Goal: Task Accomplishment & Management: Use online tool/utility

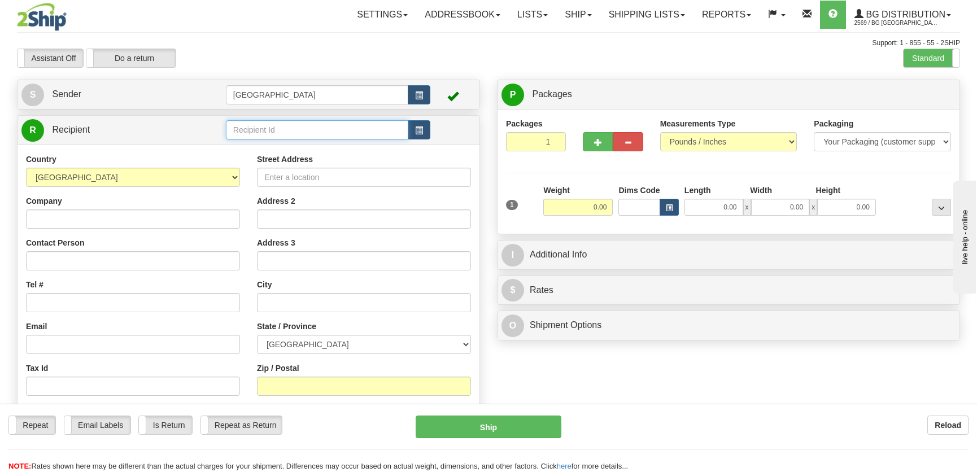
click at [267, 125] on input "text" at bounding box center [317, 129] width 182 height 19
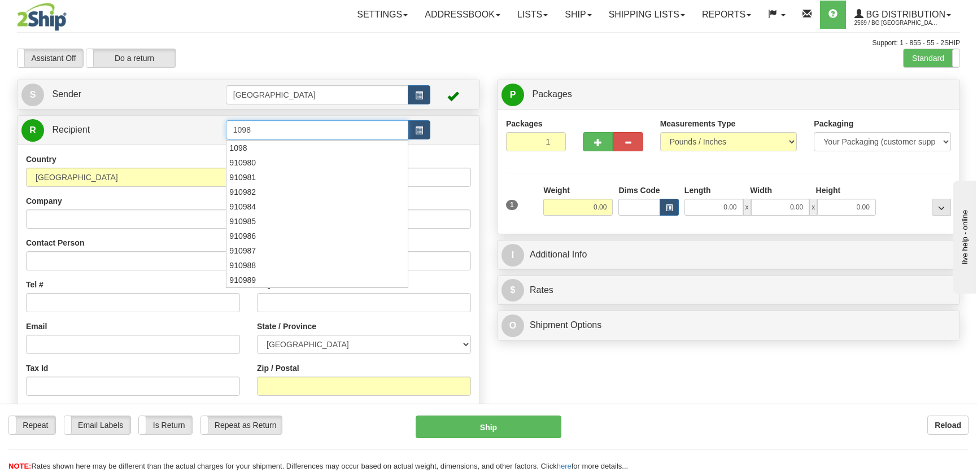
click at [287, 146] on div "1098" at bounding box center [314, 147] width 170 height 11
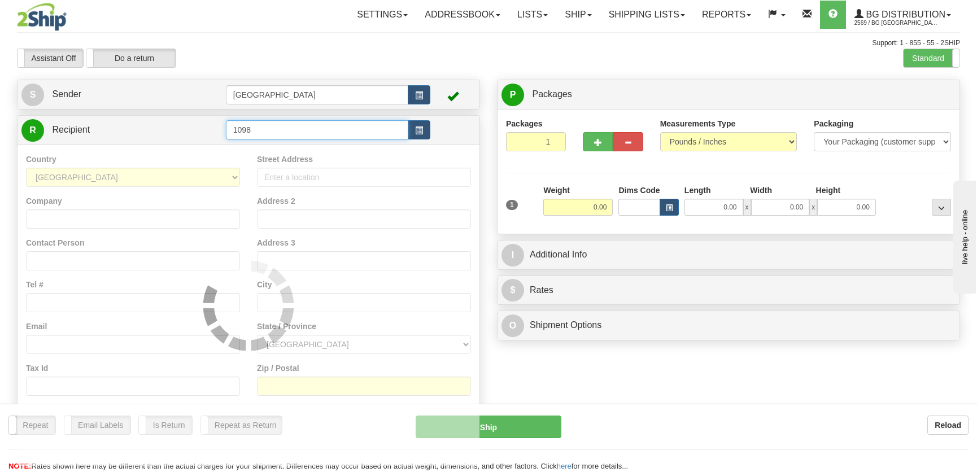
type input "1098"
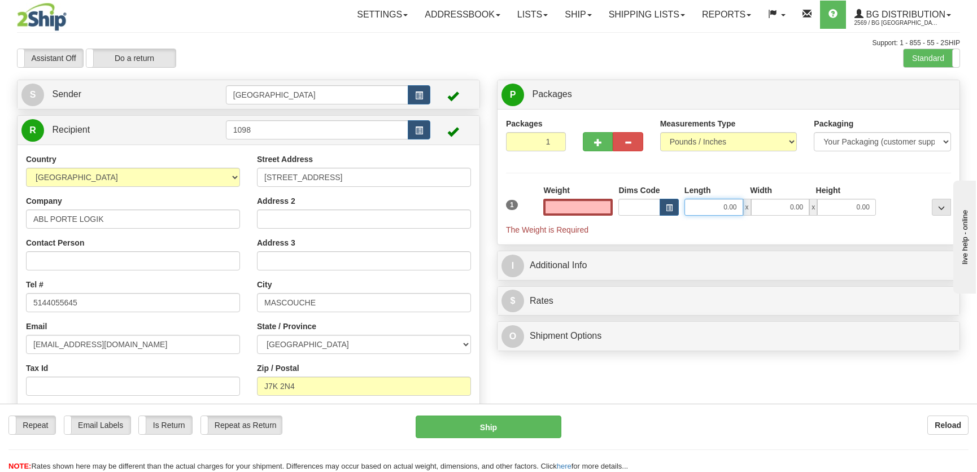
type input "0.00"
click at [706, 199] on input "0.00" at bounding box center [714, 207] width 59 height 17
type input "10.00"
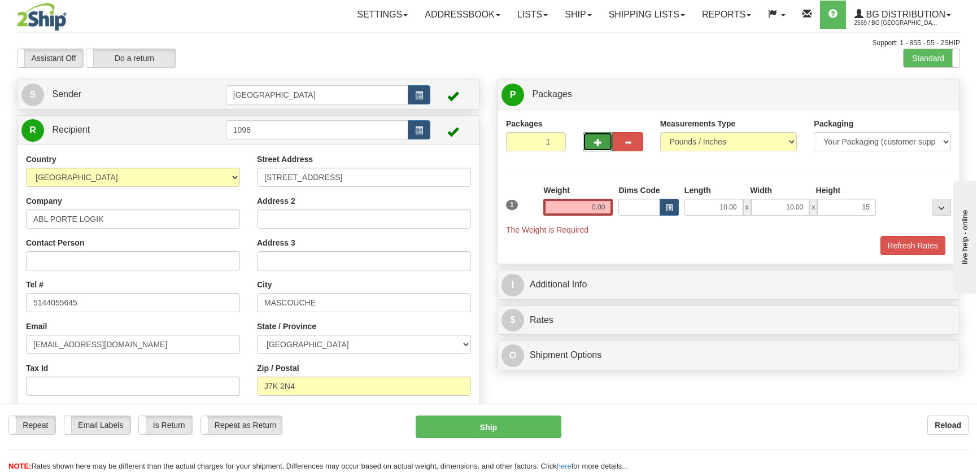
type input "15.00"
click at [588, 143] on button "button" at bounding box center [598, 141] width 30 height 19
radio input "true"
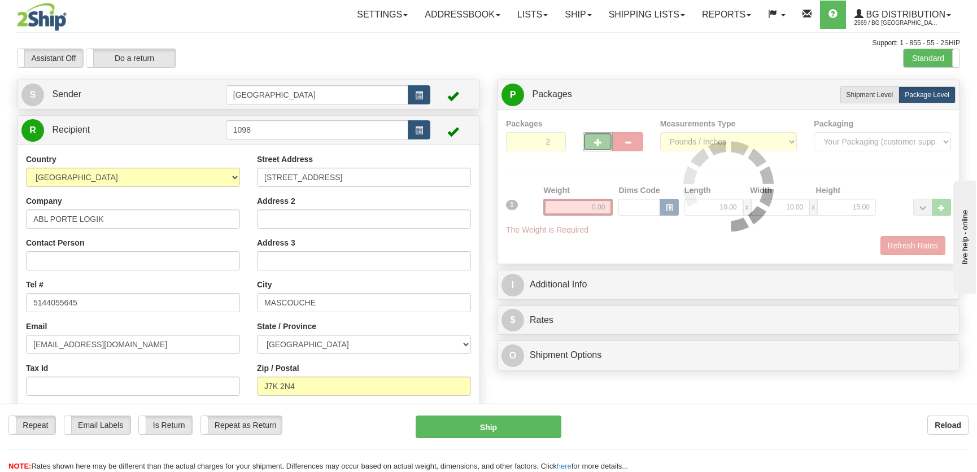
click at [593, 141] on div at bounding box center [728, 186] width 445 height 137
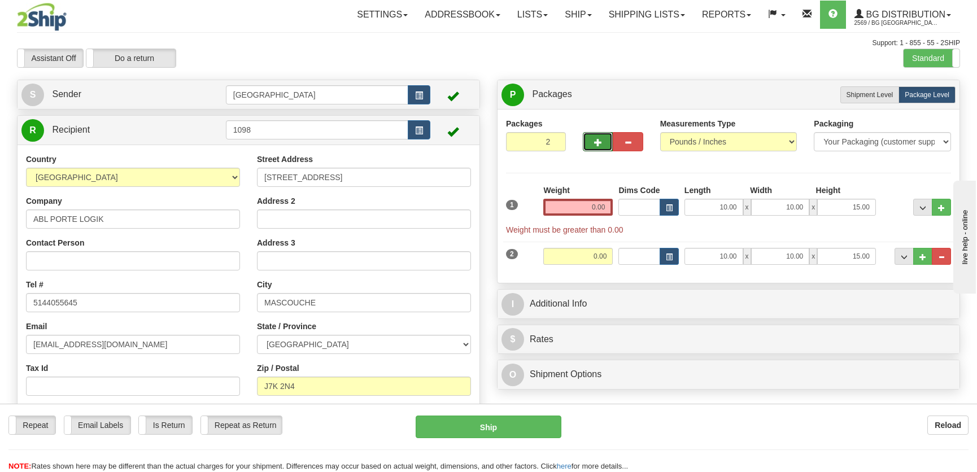
click at [595, 141] on span "button" at bounding box center [598, 142] width 8 height 7
type input "3"
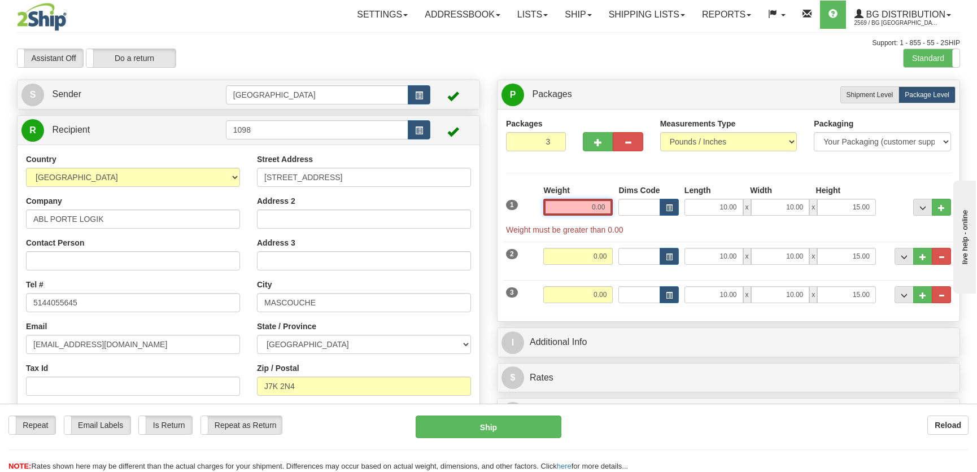
click at [585, 206] on input "0.00" at bounding box center [577, 207] width 69 height 17
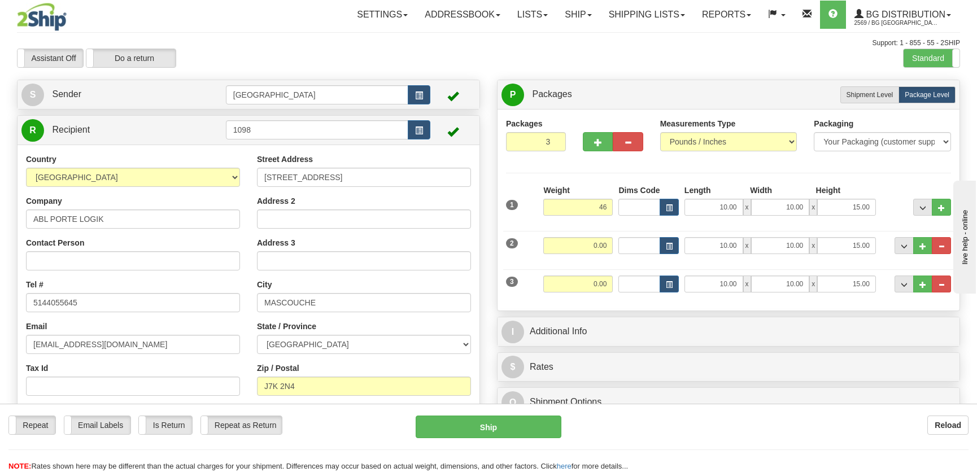
type input "46.00"
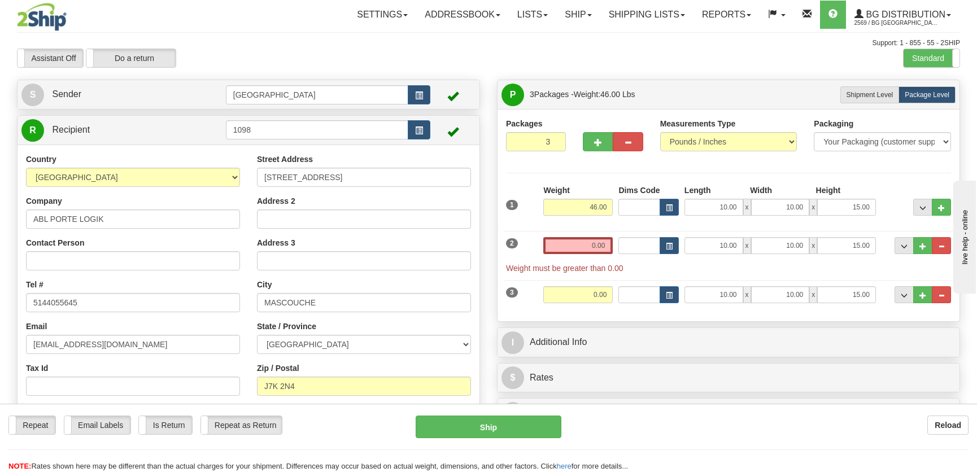
click at [603, 255] on div "Weight 0.00" at bounding box center [578, 249] width 75 height 25
drag, startPoint x: 606, startPoint y: 247, endPoint x: 618, endPoint y: 238, distance: 14.9
click at [606, 247] on input "0.00" at bounding box center [577, 245] width 69 height 17
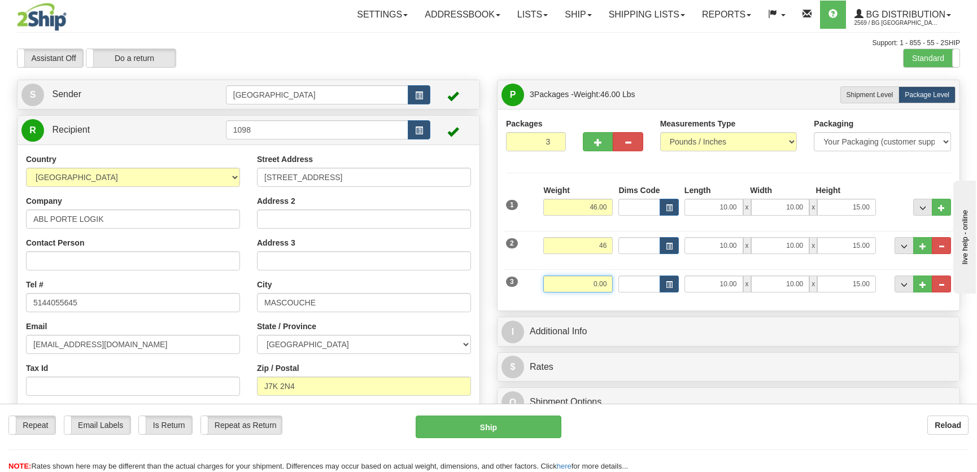
type input "46.00"
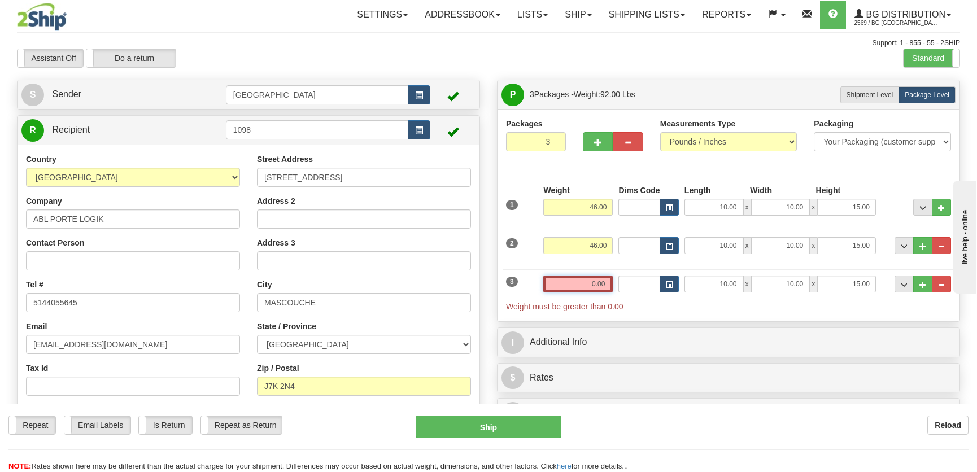
click at [593, 288] on input "0.00" at bounding box center [577, 284] width 69 height 17
type input "0.00"
click at [722, 284] on input "10.00" at bounding box center [714, 284] width 59 height 17
type input "15.00"
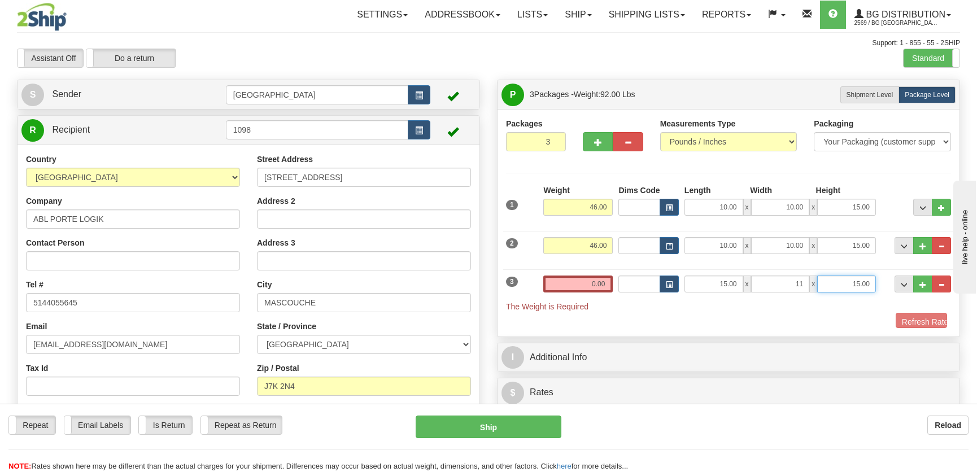
type input "11.00"
type input "10.00"
click at [607, 280] on input "0.00" at bounding box center [577, 284] width 69 height 17
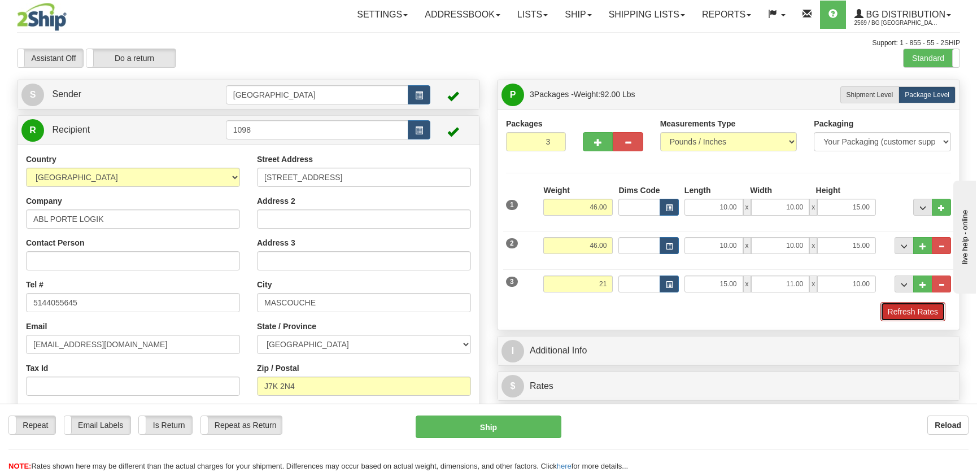
click at [909, 312] on button "Refresh Rates" at bounding box center [913, 311] width 65 height 19
type input "21.00"
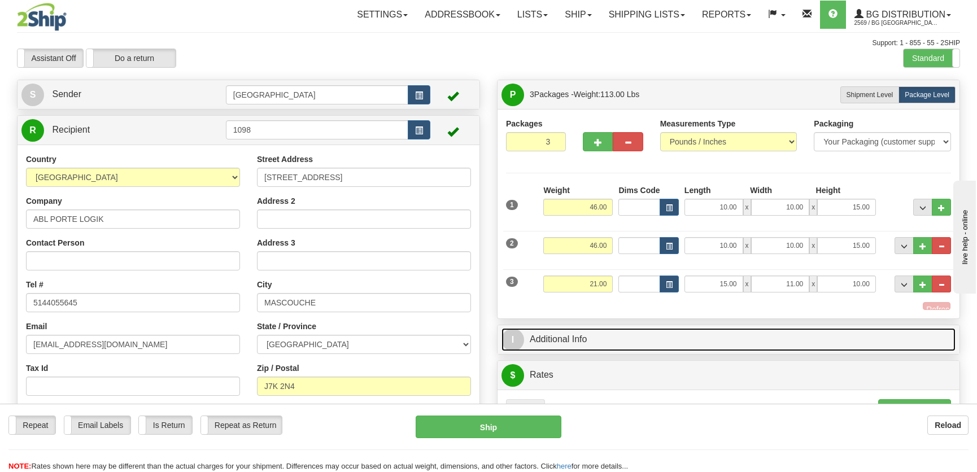
click at [849, 328] on link "I Additional Info" at bounding box center [729, 339] width 454 height 23
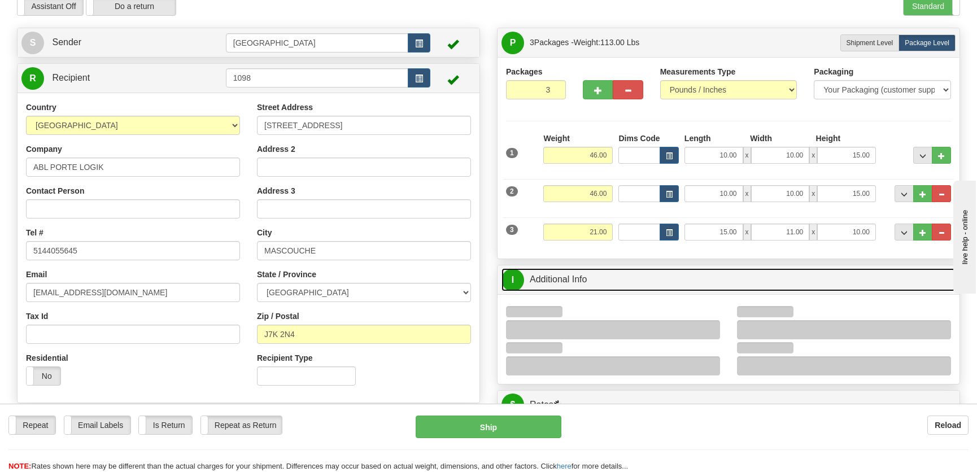
scroll to position [154, 0]
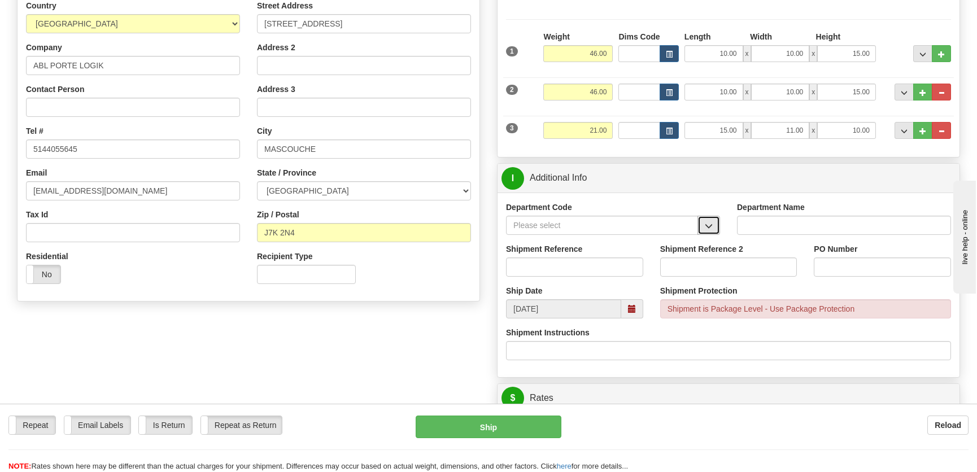
click at [711, 223] on span "button" at bounding box center [709, 226] width 8 height 7
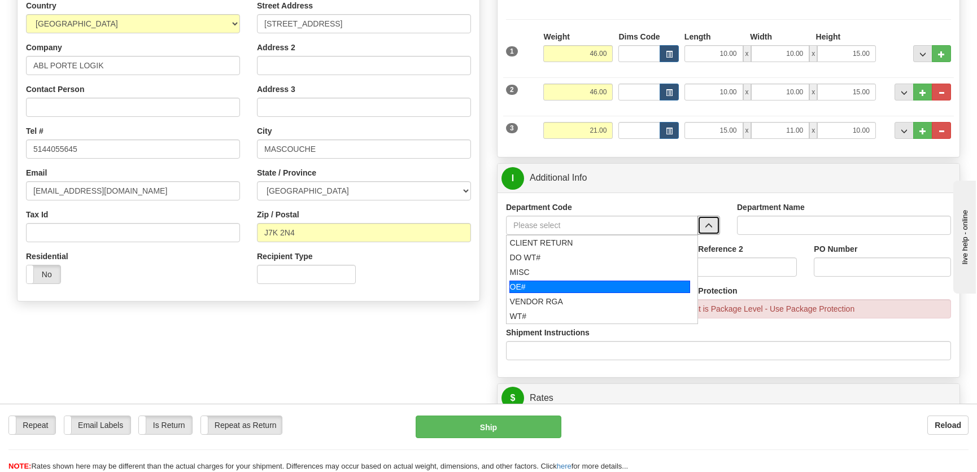
click at [547, 282] on div "OE#" at bounding box center [600, 287] width 181 height 12
type input "OE#"
type input "ORDERS"
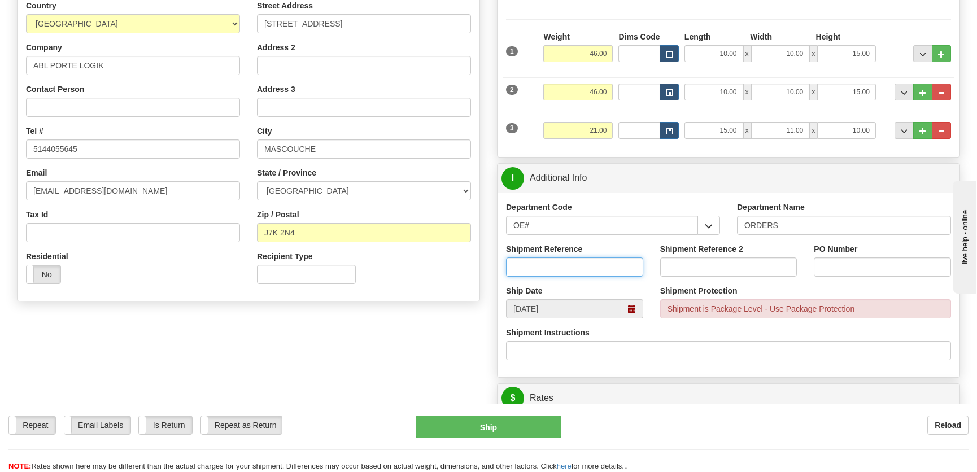
click at [550, 270] on input "Shipment Reference" at bounding box center [574, 267] width 137 height 19
type input "50323525-00,50323521-00"
click at [864, 271] on input "PO Number" at bounding box center [882, 267] width 137 height 19
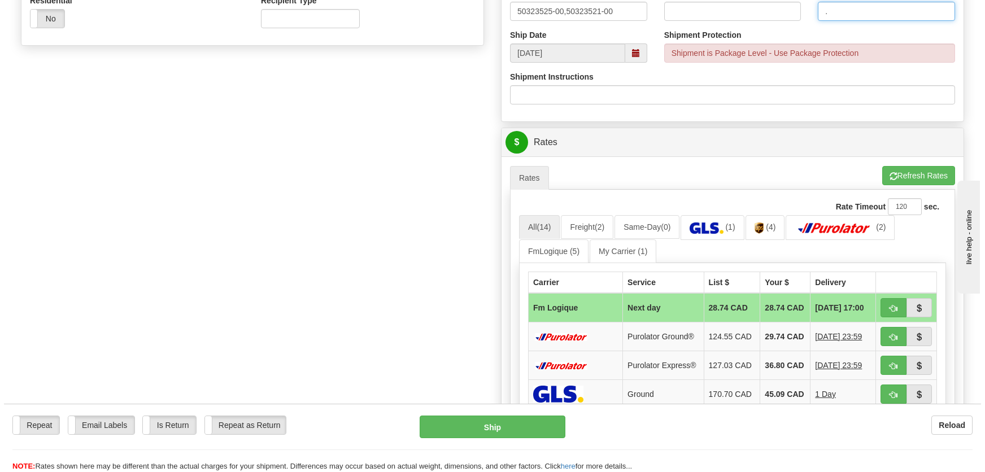
scroll to position [411, 0]
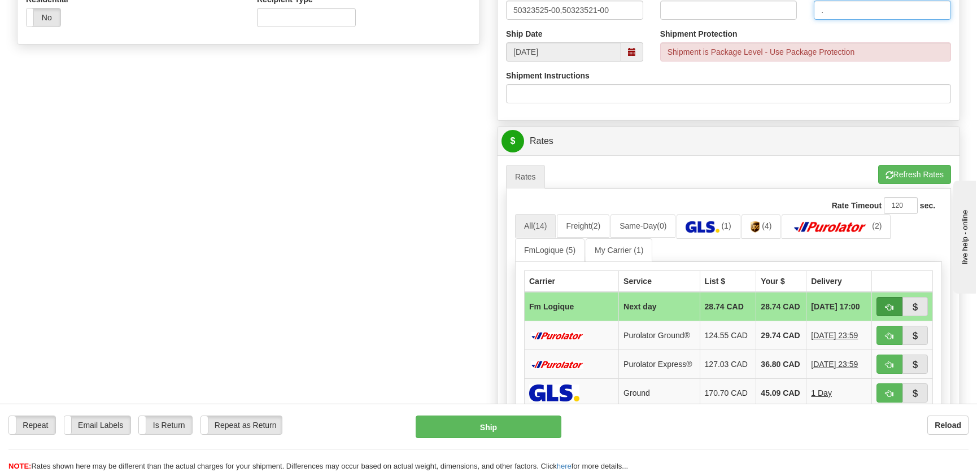
type input "."
click at [888, 305] on span "button" at bounding box center [890, 307] width 8 height 7
type input "jour"
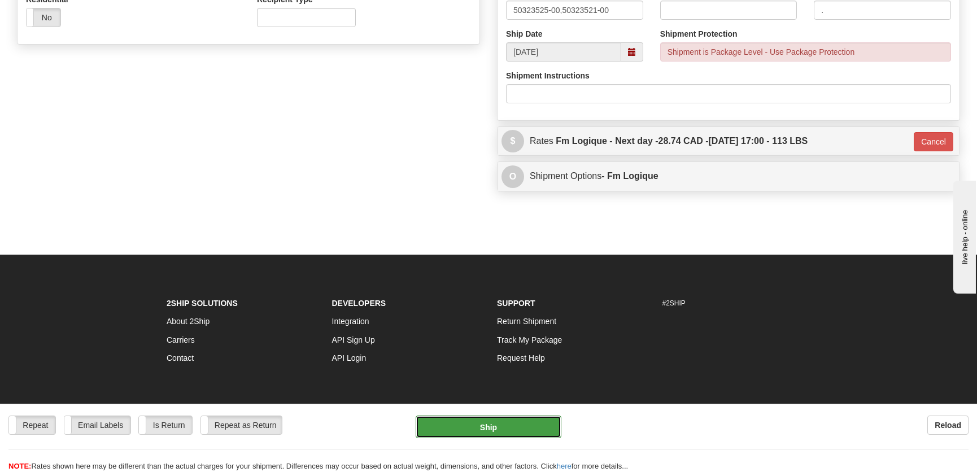
click at [491, 420] on button "Ship" at bounding box center [489, 427] width 146 height 23
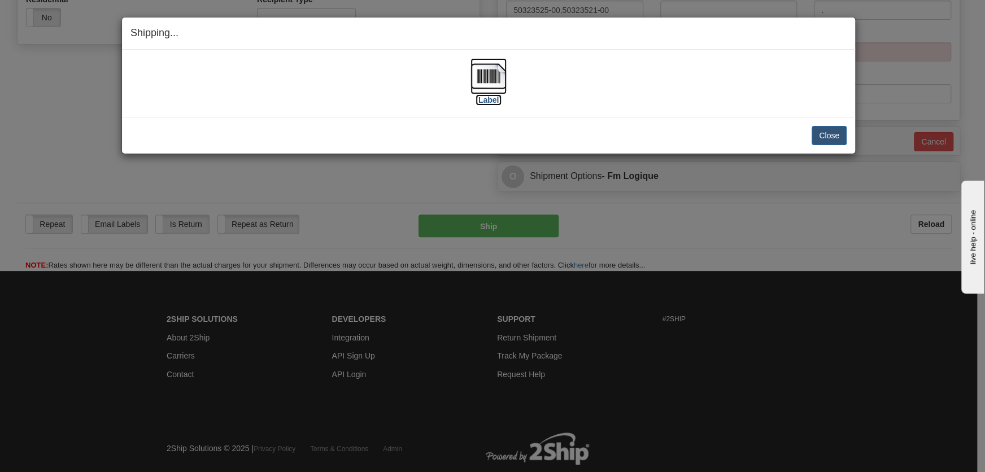
click at [486, 89] on img at bounding box center [489, 76] width 36 height 36
click at [823, 132] on button "Close" at bounding box center [829, 135] width 35 height 19
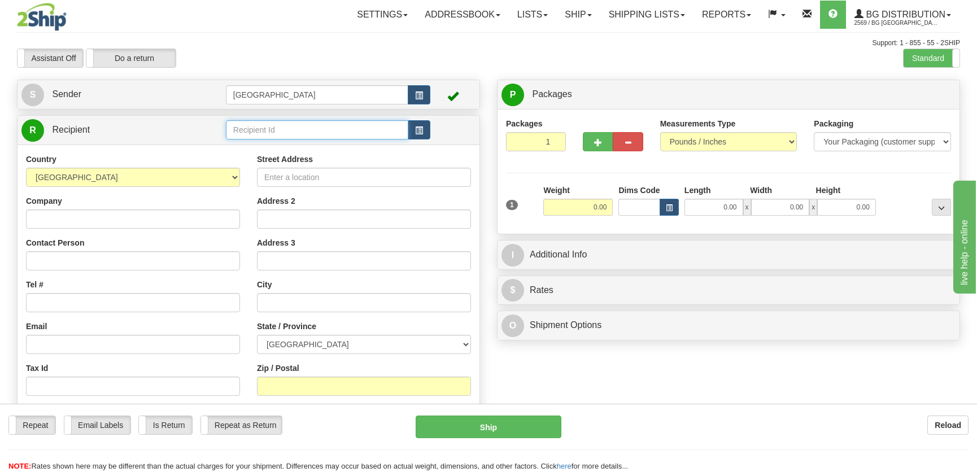
click at [259, 129] on input "text" at bounding box center [317, 129] width 182 height 19
click at [282, 143] on div "60321" at bounding box center [314, 147] width 170 height 11
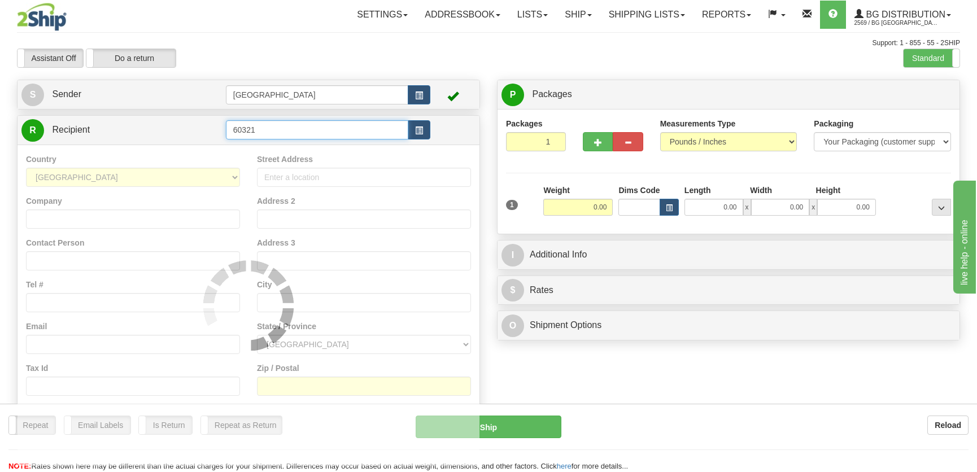
type input "60321"
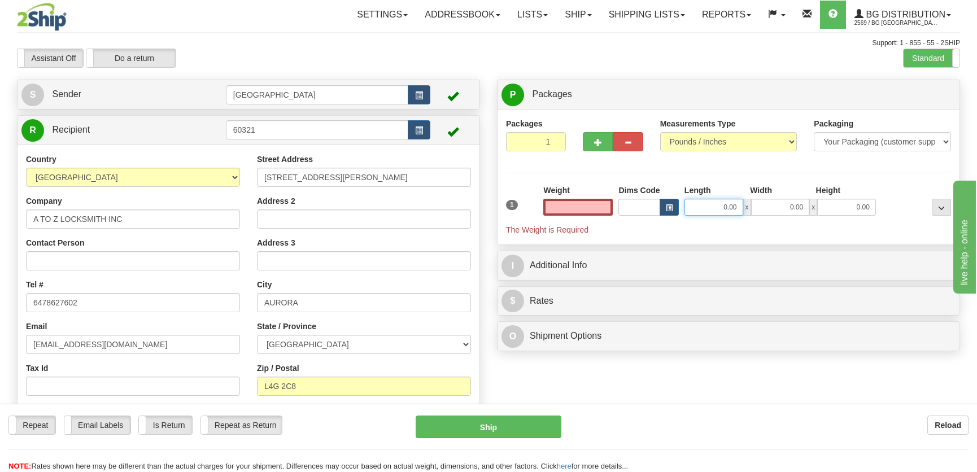
type input "0.00"
click at [703, 203] on input "0.00" at bounding box center [714, 207] width 59 height 17
type input "12.00"
type input "8.00"
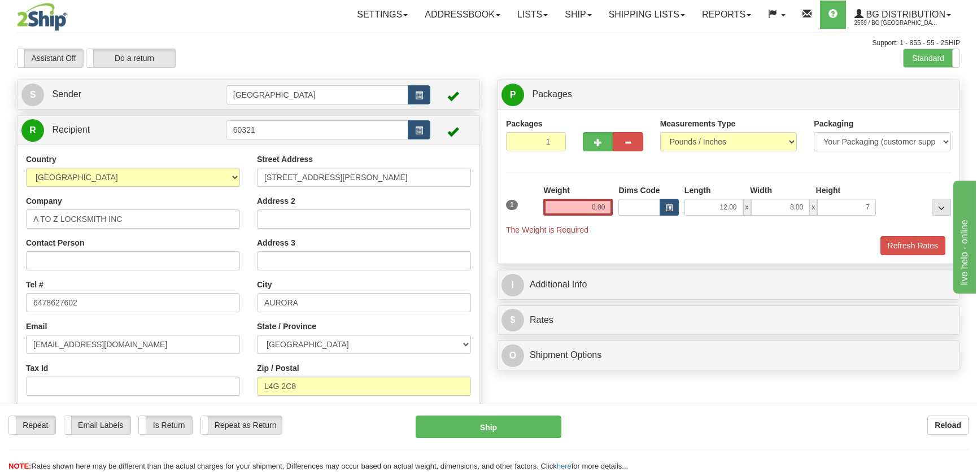
type input "7.00"
click at [575, 198] on div "Weight 0.00" at bounding box center [577, 200] width 69 height 31
click at [584, 204] on input "0.00" at bounding box center [577, 207] width 69 height 17
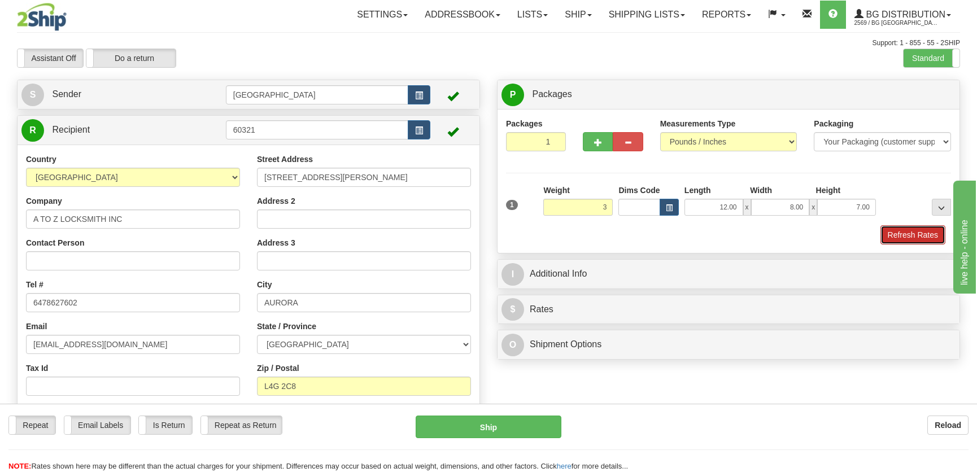
click at [891, 234] on button "Refresh Rates" at bounding box center [913, 234] width 65 height 19
type input "3.00"
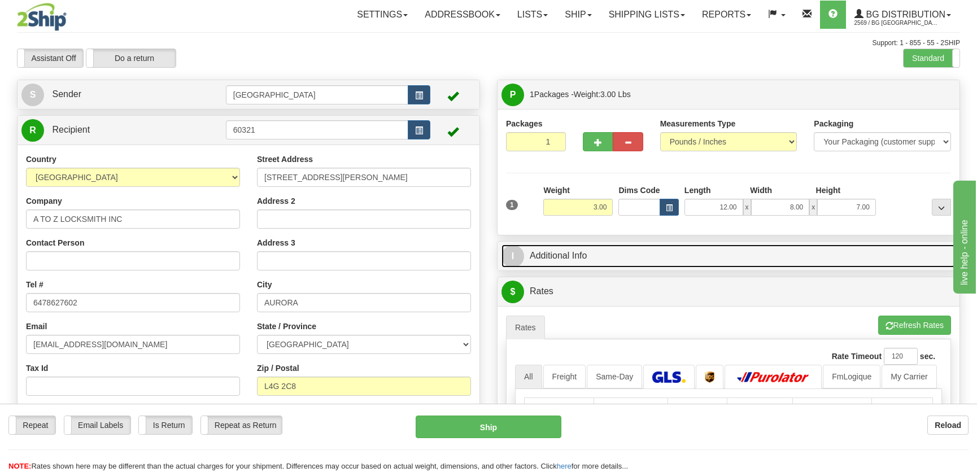
click at [842, 260] on link "I Additional Info" at bounding box center [729, 256] width 454 height 23
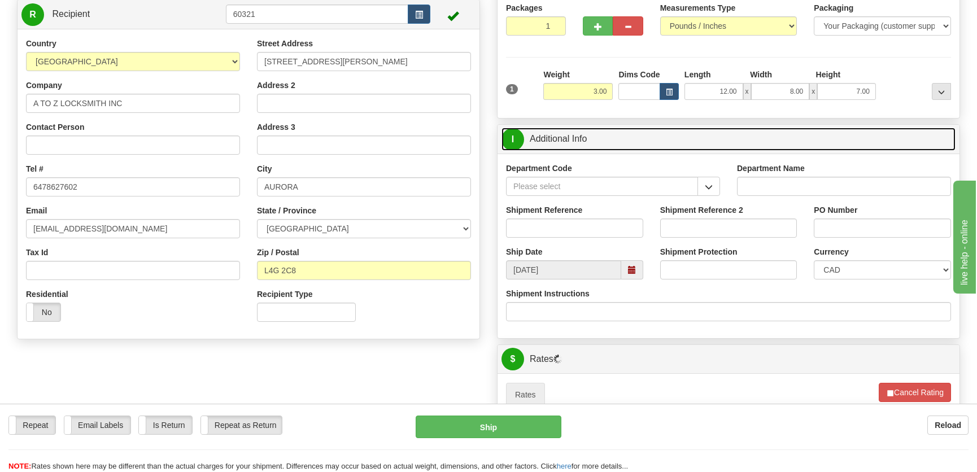
scroll to position [154, 0]
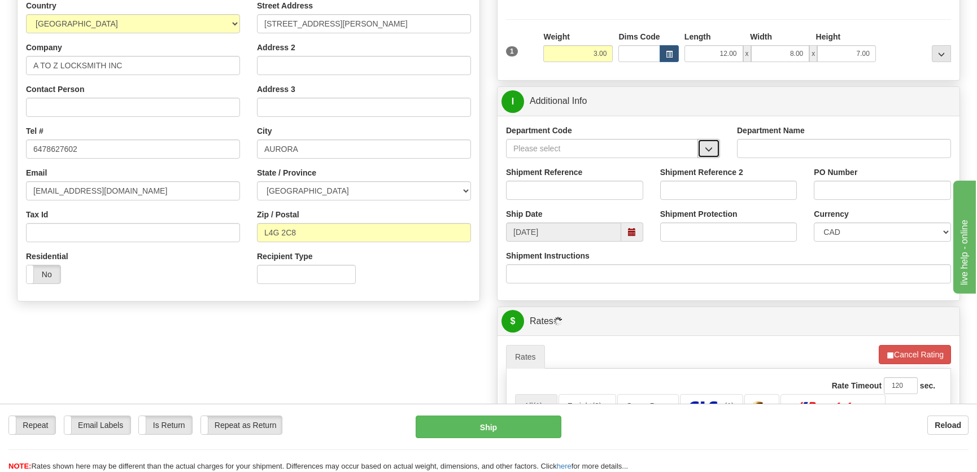
click at [712, 146] on span "button" at bounding box center [709, 149] width 8 height 7
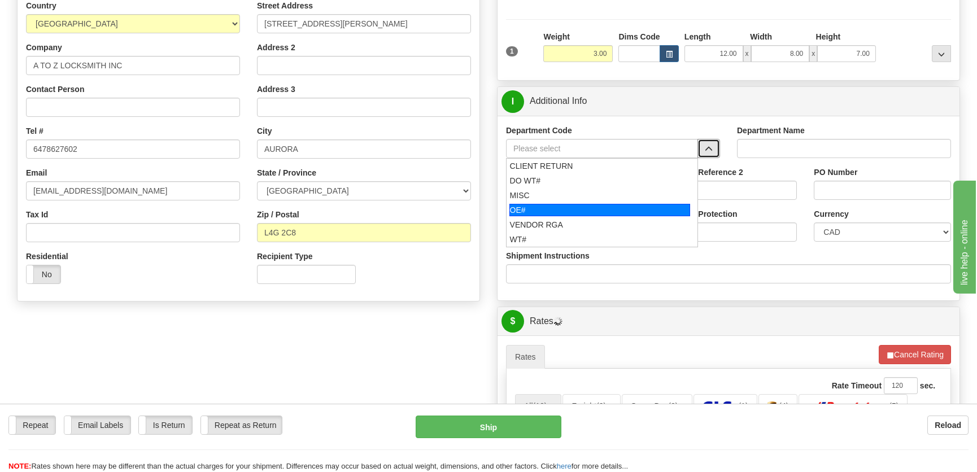
click at [572, 208] on div "OE#" at bounding box center [600, 210] width 181 height 12
type input "OE#"
type input "ORDERS"
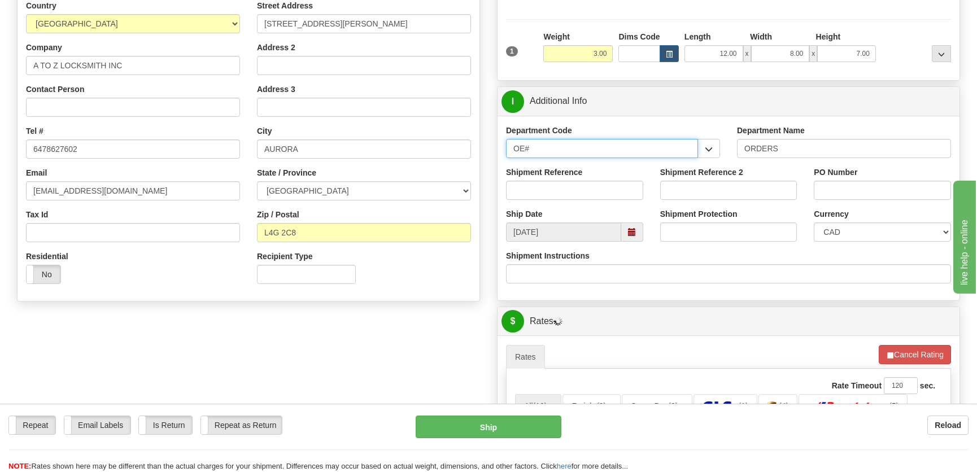
click at [582, 146] on input "OE#" at bounding box center [602, 148] width 192 height 19
type input "O"
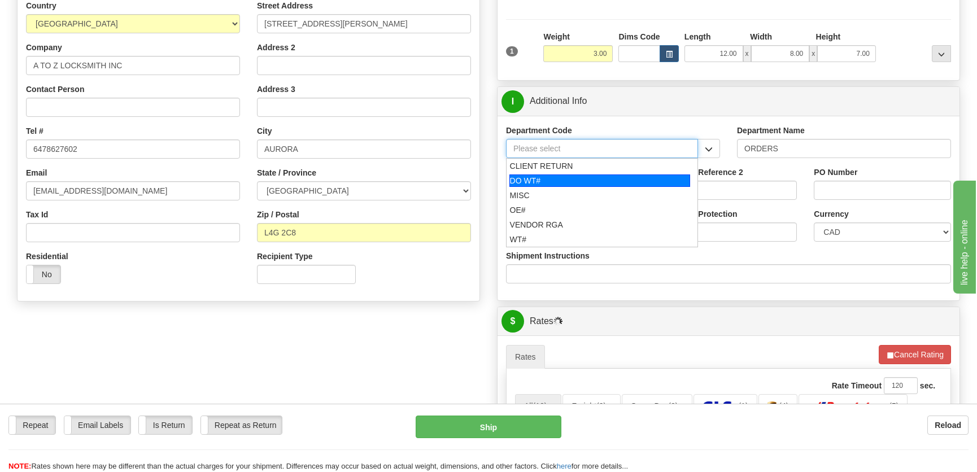
click at [587, 177] on div "DO WT#" at bounding box center [600, 181] width 181 height 12
type input "DO WT#"
type input "DIRECT ORDERS"
type input "DO WT#"
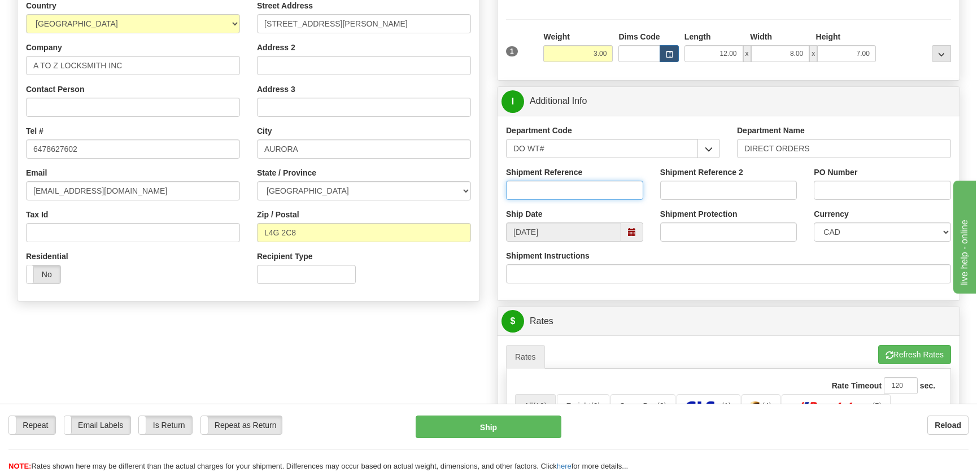
click at [565, 195] on input "Shipment Reference" at bounding box center [574, 190] width 137 height 19
type input "166980-00"
click at [864, 188] on input "PO Number" at bounding box center [882, 190] width 137 height 19
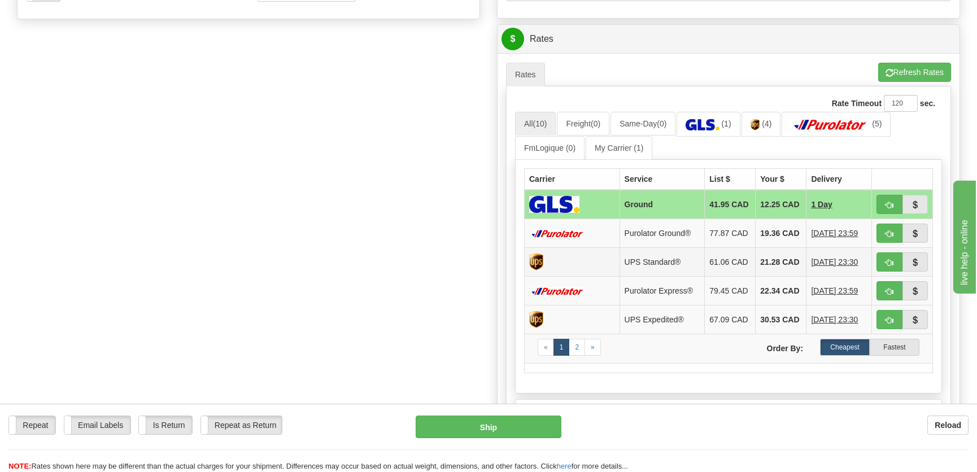
scroll to position [514, 0]
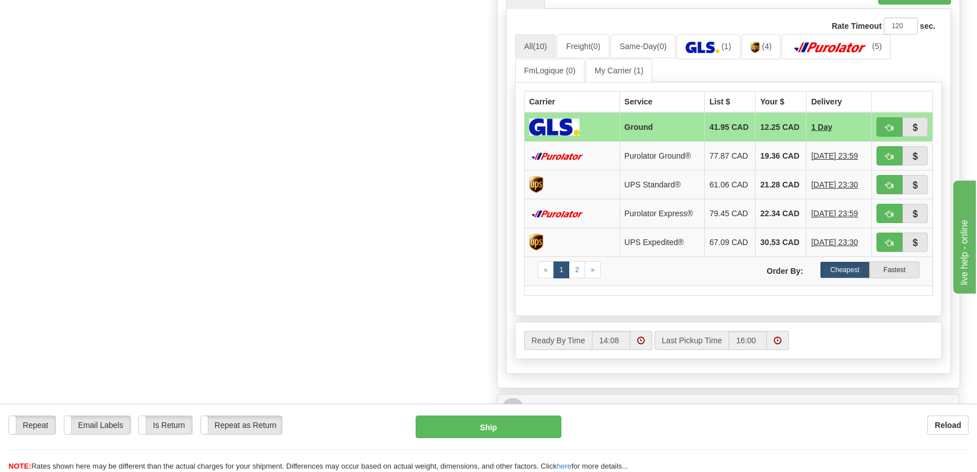
type input "."
click at [876, 127] on td at bounding box center [902, 126] width 61 height 29
click at [881, 127] on button "button" at bounding box center [890, 127] width 26 height 19
type input "1"
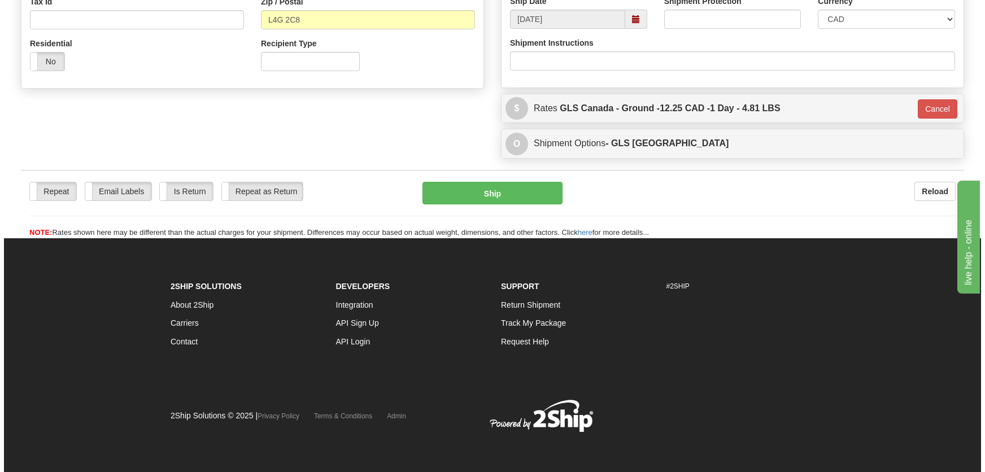
scroll to position [367, 0]
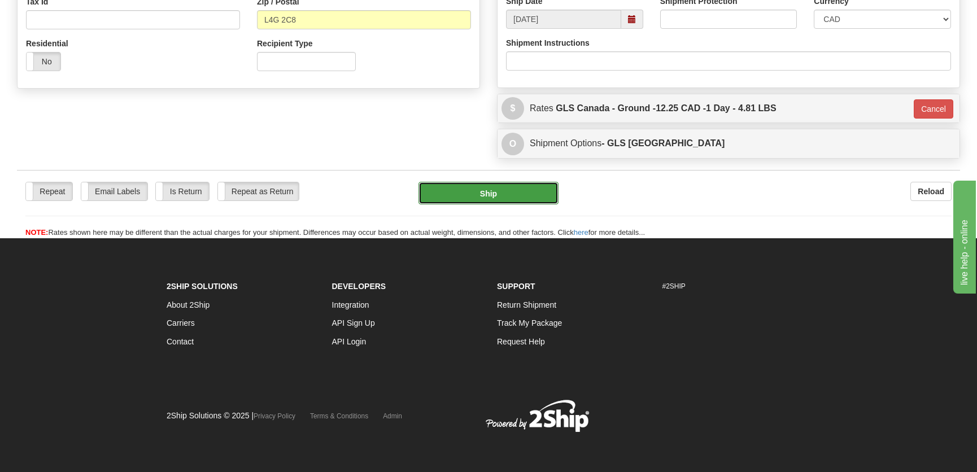
click at [500, 191] on button "Ship" at bounding box center [489, 193] width 140 height 23
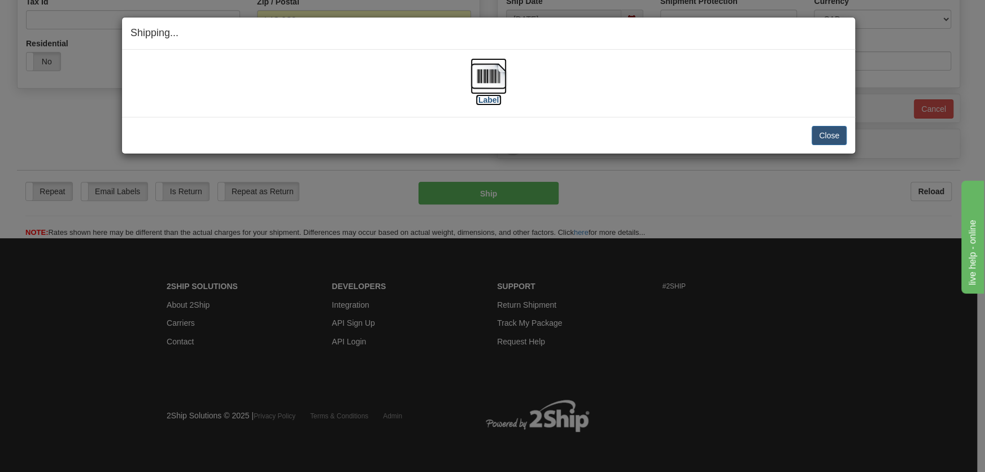
click at [496, 82] on img at bounding box center [489, 76] width 36 height 36
click at [816, 136] on button "Close" at bounding box center [829, 135] width 35 height 19
